Goal: Task Accomplishment & Management: Use online tool/utility

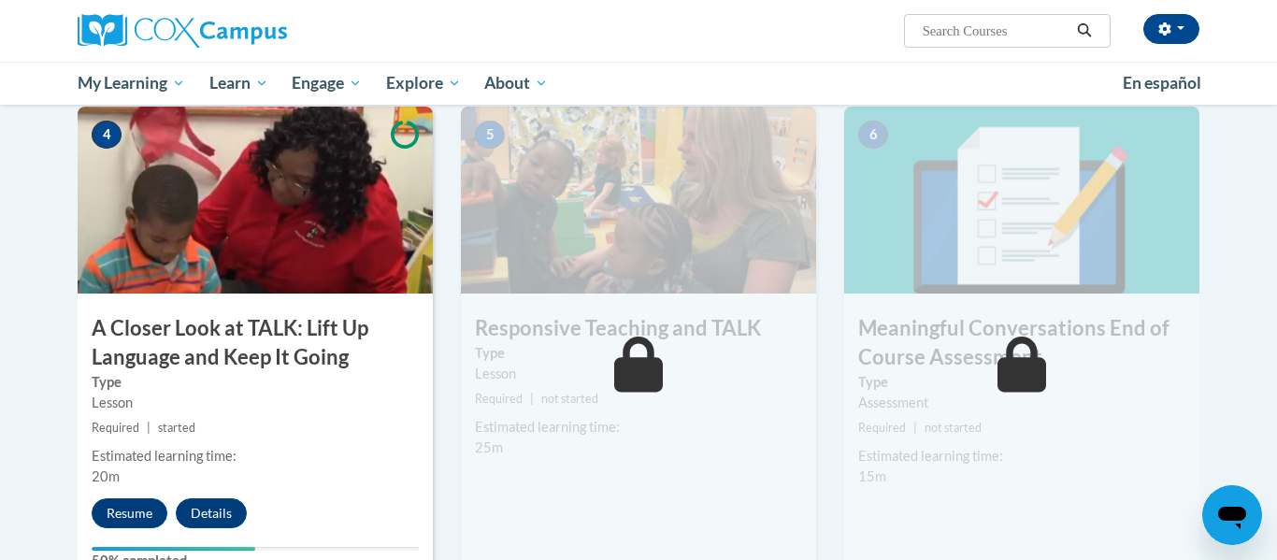
scroll to position [928, 0]
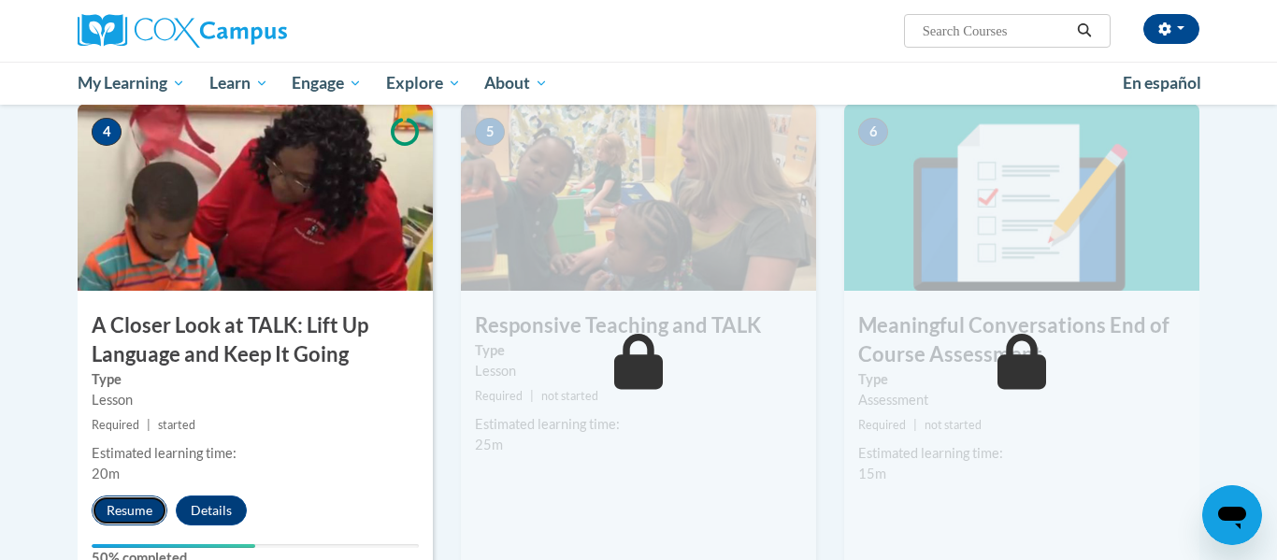
click at [120, 513] on button "Resume" at bounding box center [130, 510] width 76 height 30
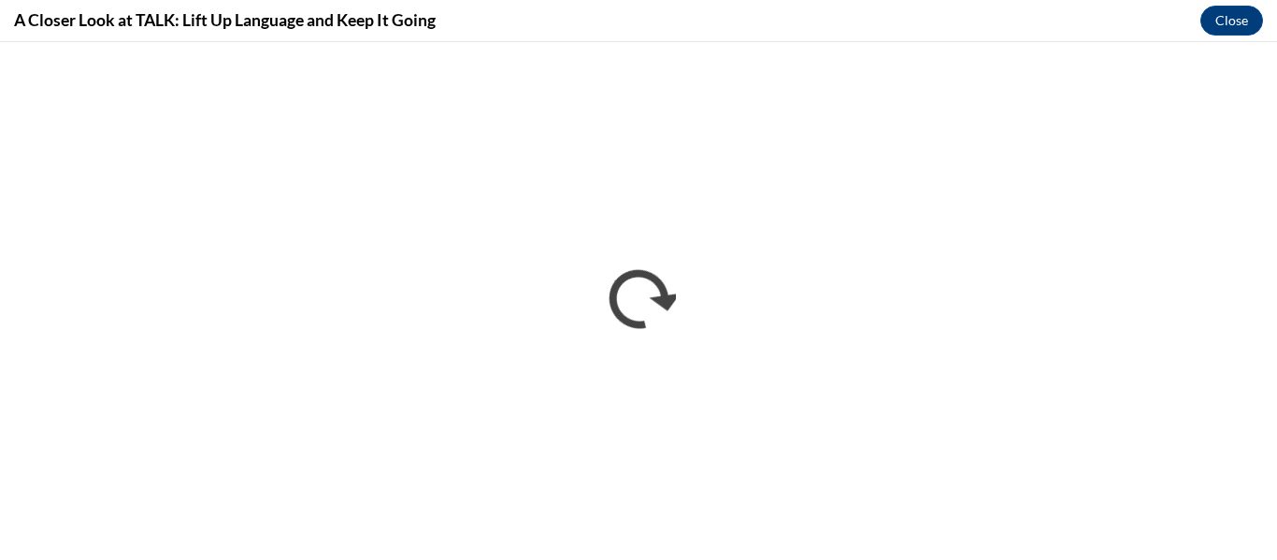
scroll to position [0, 0]
